Goal: Information Seeking & Learning: Find specific fact

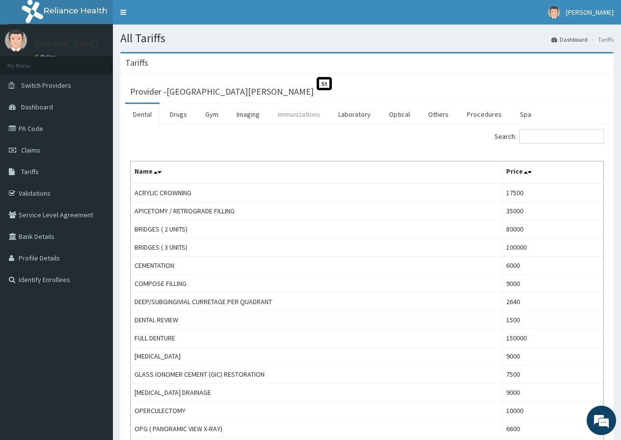
click at [306, 115] on link "Immunizations" at bounding box center [299, 114] width 58 height 21
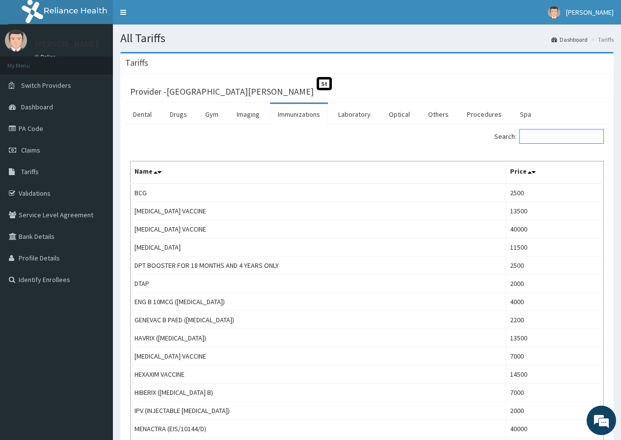
click at [551, 137] on input "Search:" at bounding box center [561, 136] width 84 height 15
paste input "[MEDICAL_DATA]"
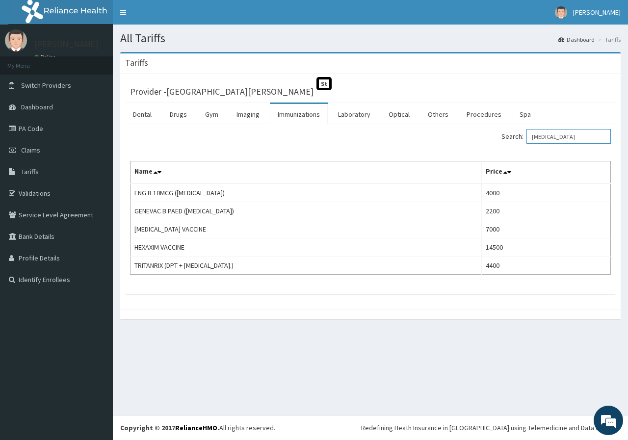
click at [540, 137] on input "HEPATITIS B" at bounding box center [569, 136] width 84 height 15
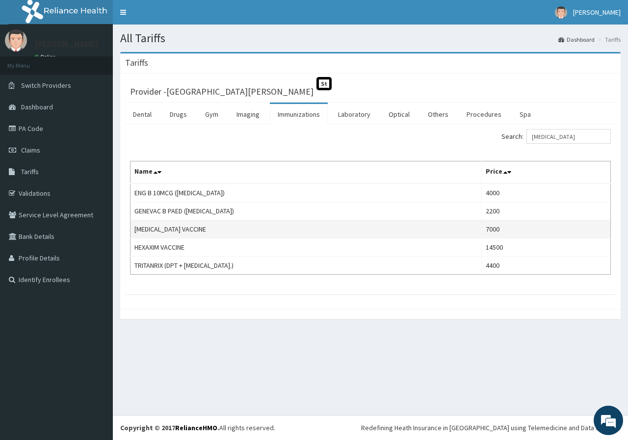
click at [139, 230] on td "HEP B VACCINE" at bounding box center [306, 229] width 351 height 18
copy td "HEP"
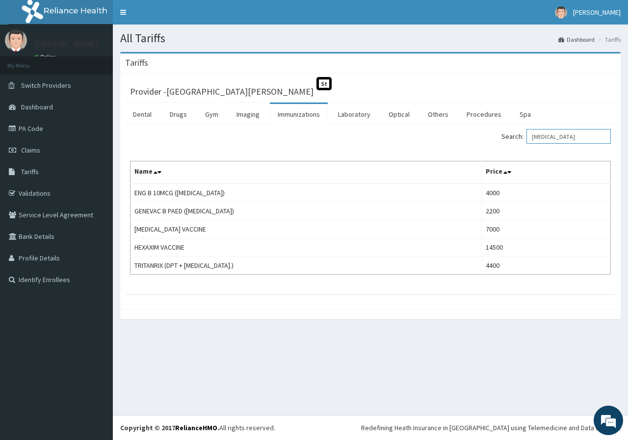
click at [556, 137] on input "HEPATITIS B" at bounding box center [569, 136] width 84 height 15
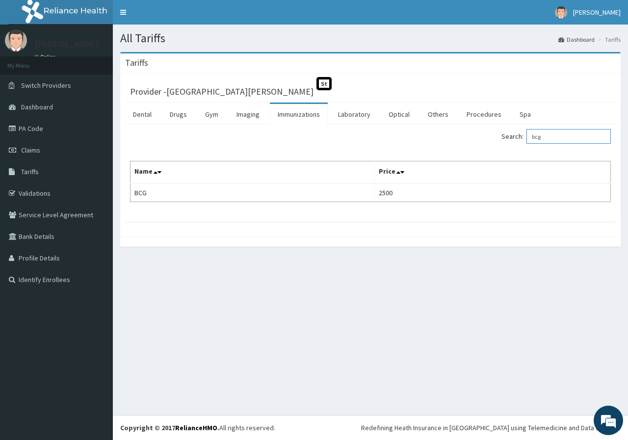
click at [547, 135] on input "bcg" at bounding box center [569, 136] width 84 height 15
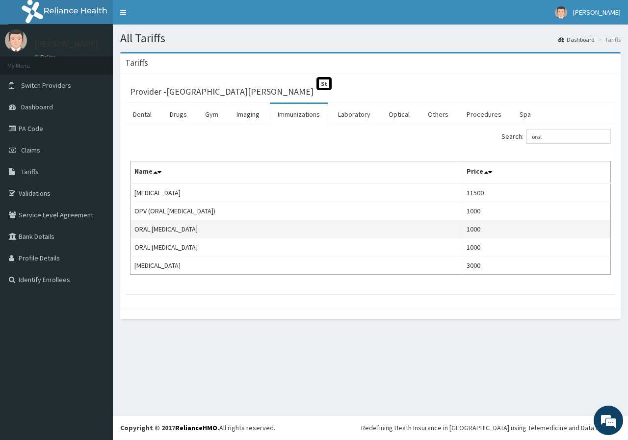
click at [142, 230] on td "ORAL POLIO" at bounding box center [297, 229] width 332 height 18
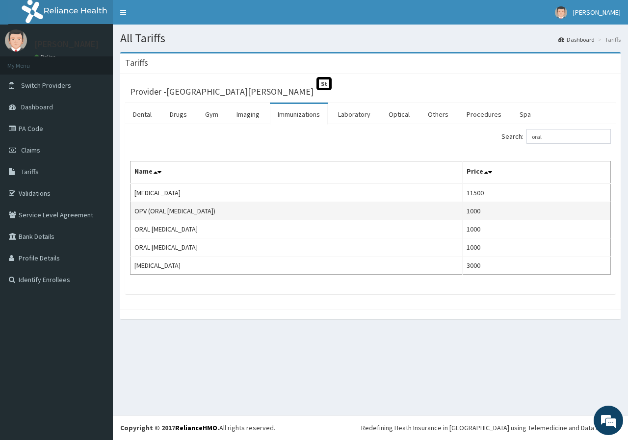
click at [150, 213] on td "OPV (ORAL POLIO VACCINE)" at bounding box center [297, 211] width 332 height 18
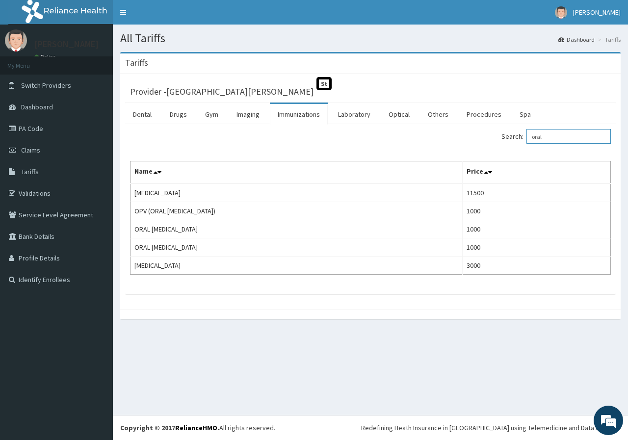
click at [552, 136] on input "oral" at bounding box center [569, 136] width 84 height 15
paste input "Paediatrician"
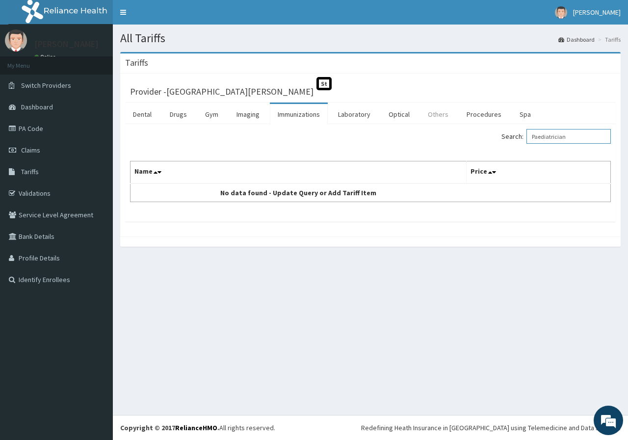
type input "Paediatrician"
click at [438, 118] on link "Others" at bounding box center [438, 114] width 36 height 21
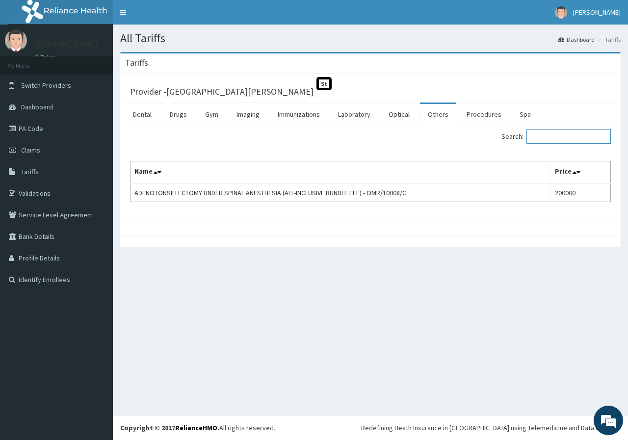
click at [562, 132] on input "Search:" at bounding box center [569, 136] width 84 height 15
paste input "Paediatrician"
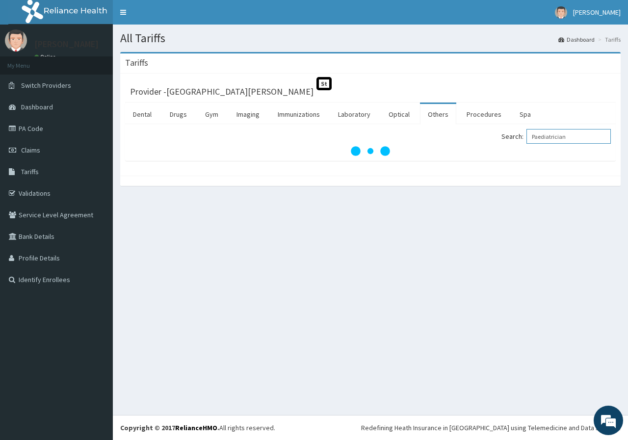
click at [541, 140] on input "Paediatrician" at bounding box center [569, 136] width 84 height 15
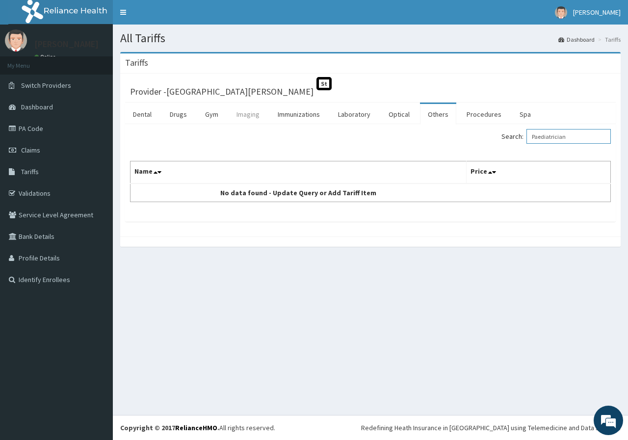
type input "Paediatrician"
click at [246, 117] on link "Imaging" at bounding box center [248, 114] width 39 height 21
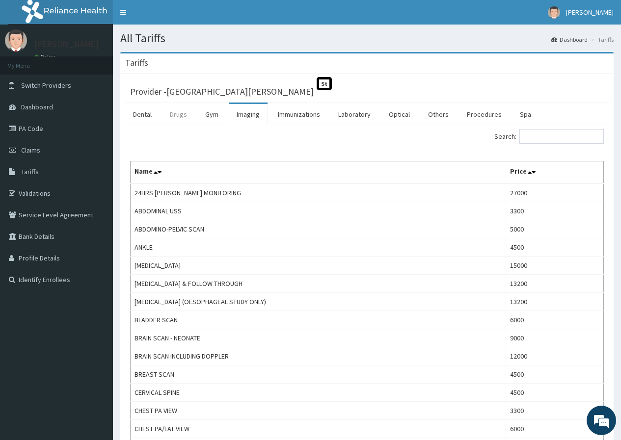
click at [183, 117] on link "Drugs" at bounding box center [178, 114] width 33 height 21
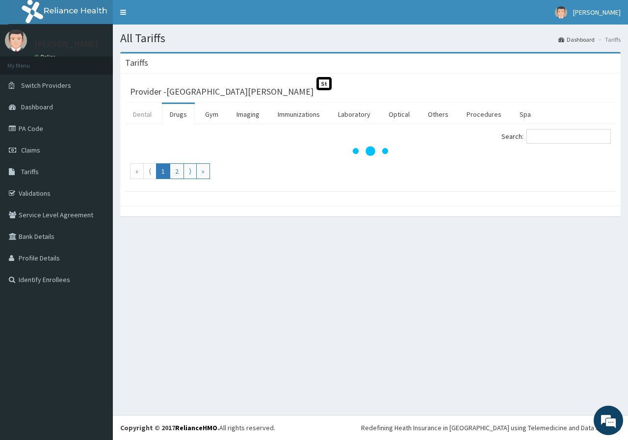
click at [146, 118] on link "Dental" at bounding box center [142, 114] width 34 height 21
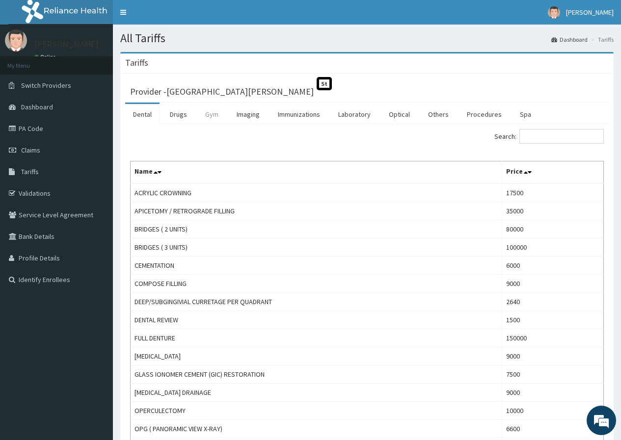
click at [212, 115] on link "Gym" at bounding box center [211, 114] width 29 height 21
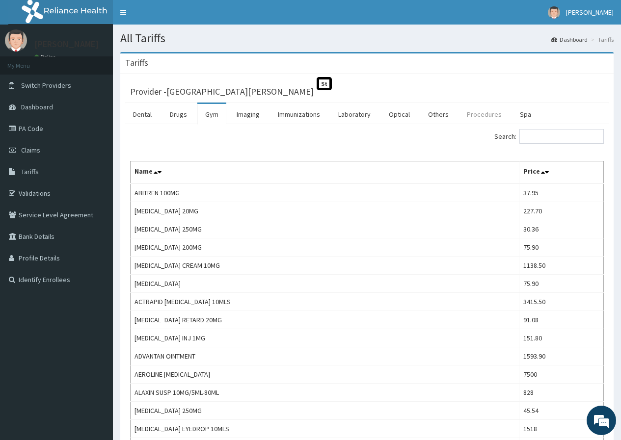
click at [480, 119] on link "Procedures" at bounding box center [484, 114] width 51 height 21
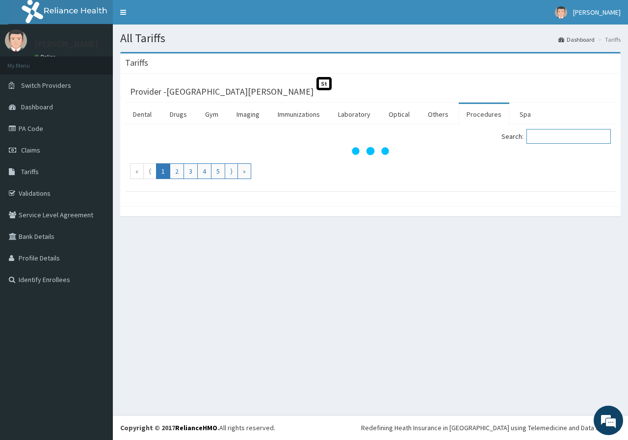
click at [556, 139] on input "Search:" at bounding box center [569, 136] width 84 height 15
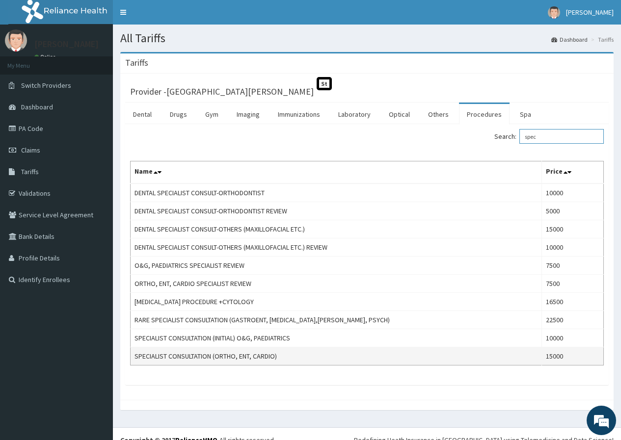
type input "spec"
click at [185, 353] on td "SPECIALIST CONSULTATION (ORTHO, ENT, CARDIO)" at bounding box center [336, 356] width 411 height 18
copy td "SPECIALIST CONSULTATION (ORTHO, ENT, CARDIO)"
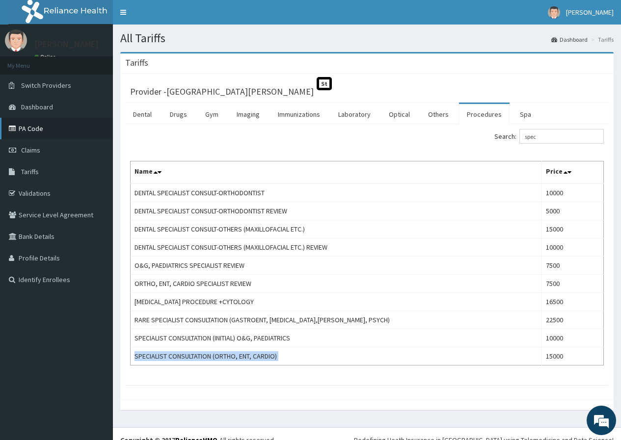
click at [38, 128] on link "PA Code" at bounding box center [56, 129] width 113 height 22
